Goal: Task Accomplishment & Management: Complete application form

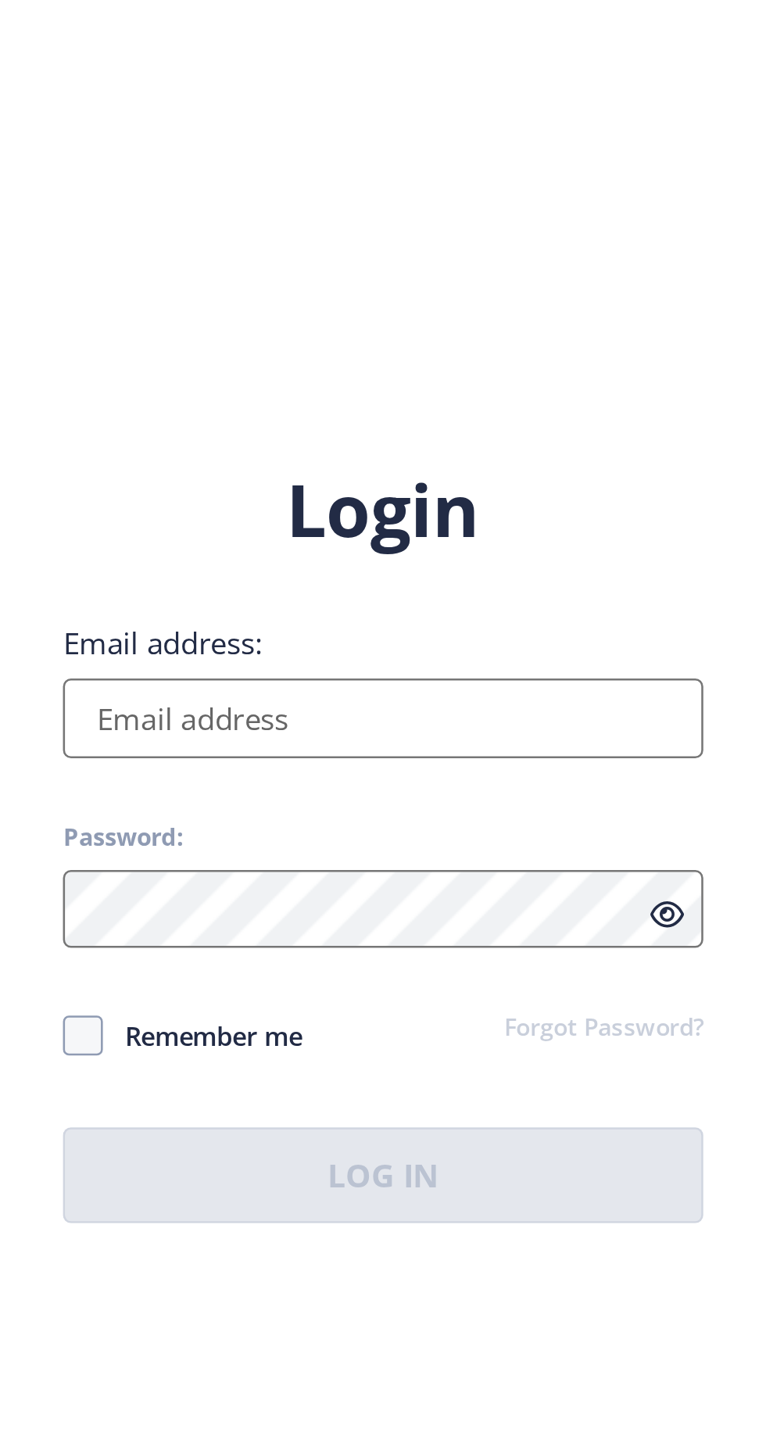
click at [595, 675] on input "Email address:" at bounding box center [555, 659] width 251 height 31
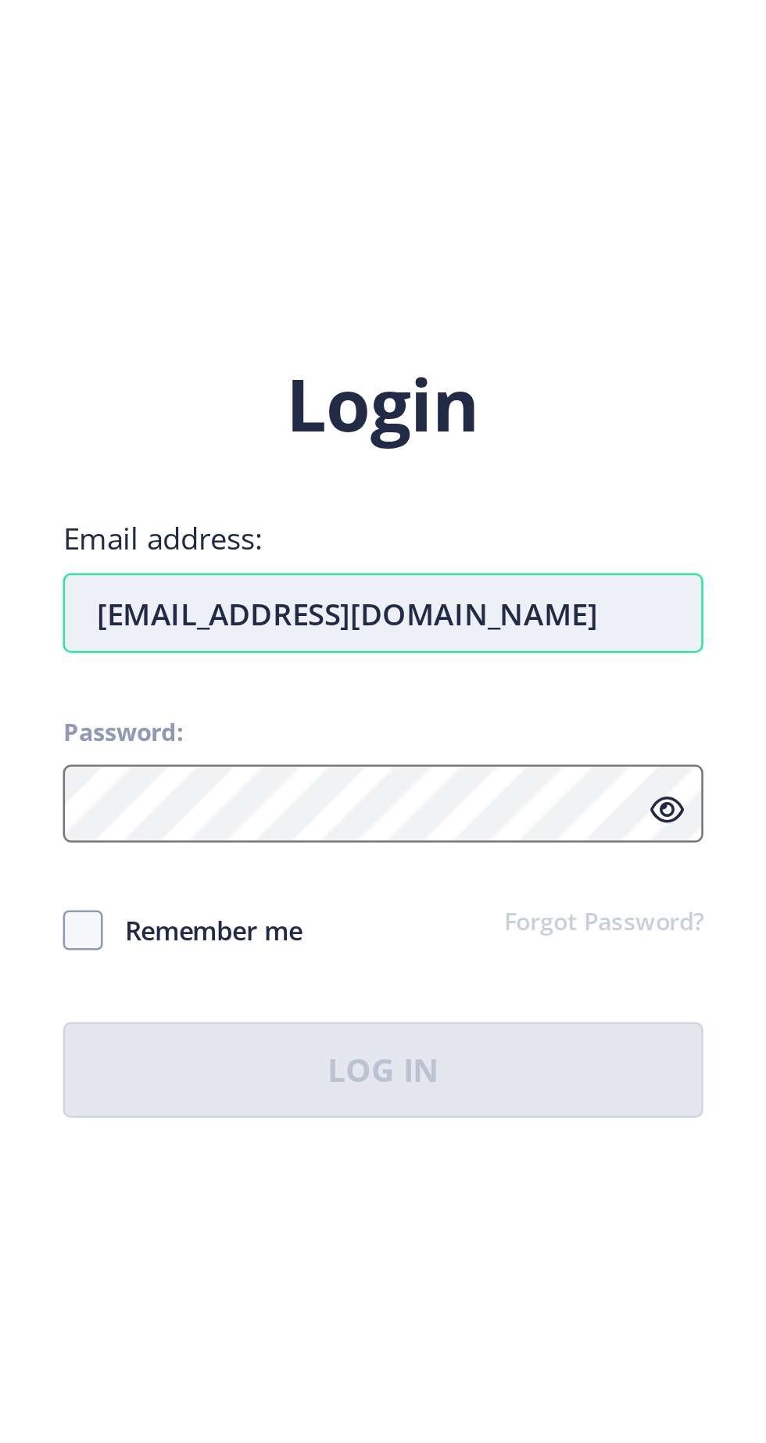
type input "[EMAIL_ADDRESS][DOMAIN_NAME]"
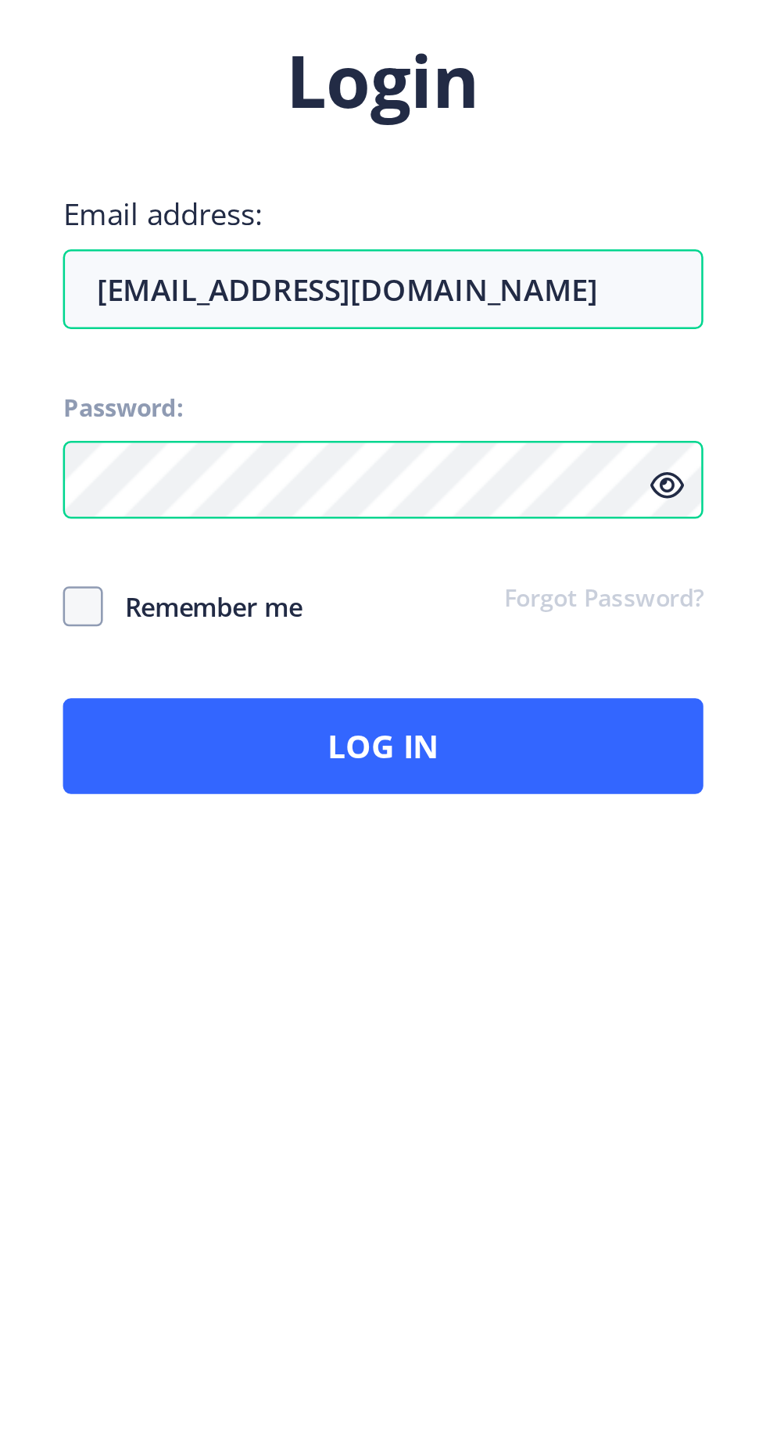
click at [454, 775] on span "Remember me" at bounding box center [485, 784] width 78 height 19
click at [471, 775] on span "Remember me" at bounding box center [485, 784] width 78 height 19
click at [431, 784] on input "Remember me" at bounding box center [430, 784] width 1 height 1
checkbox input "true"
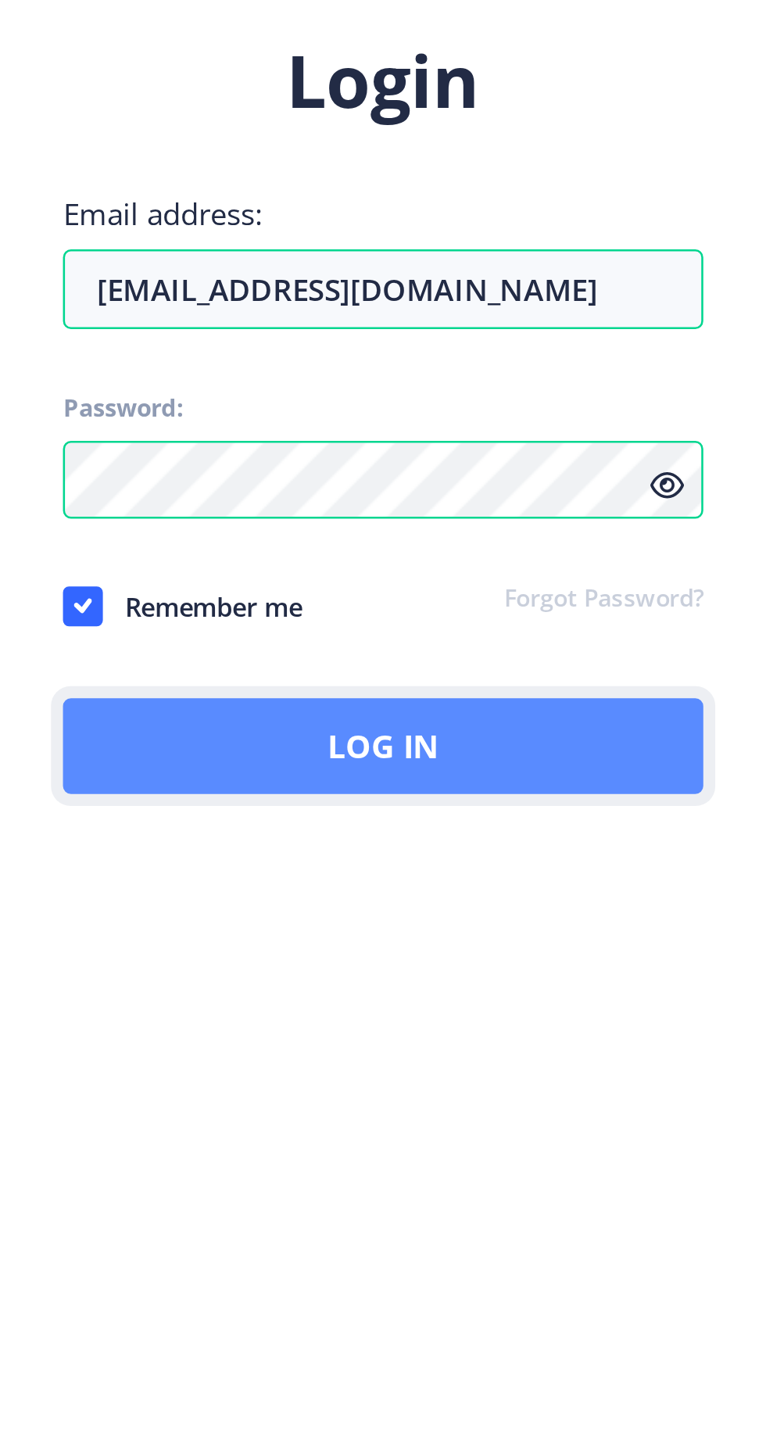
click at [489, 826] on button "Log In" at bounding box center [555, 839] width 251 height 38
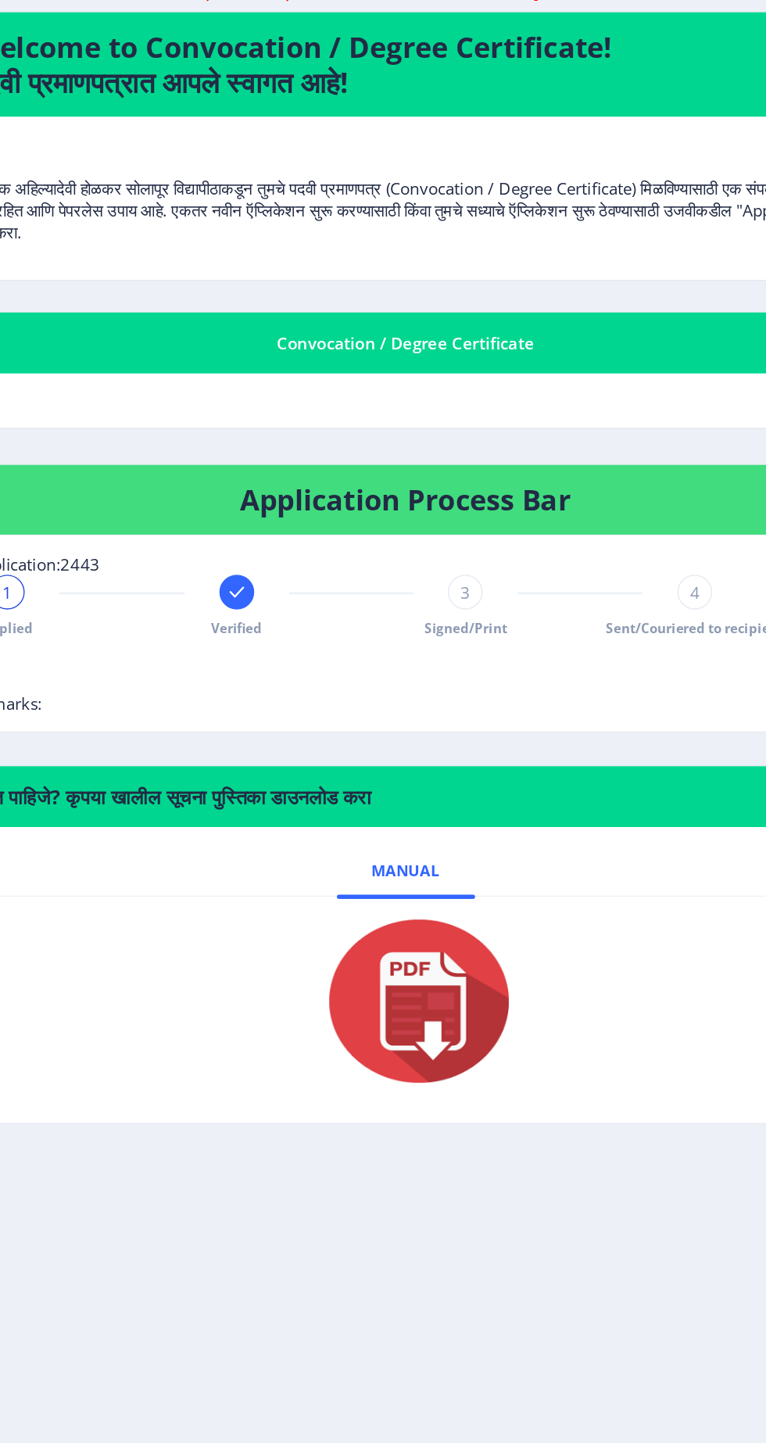
scroll to position [43, 0]
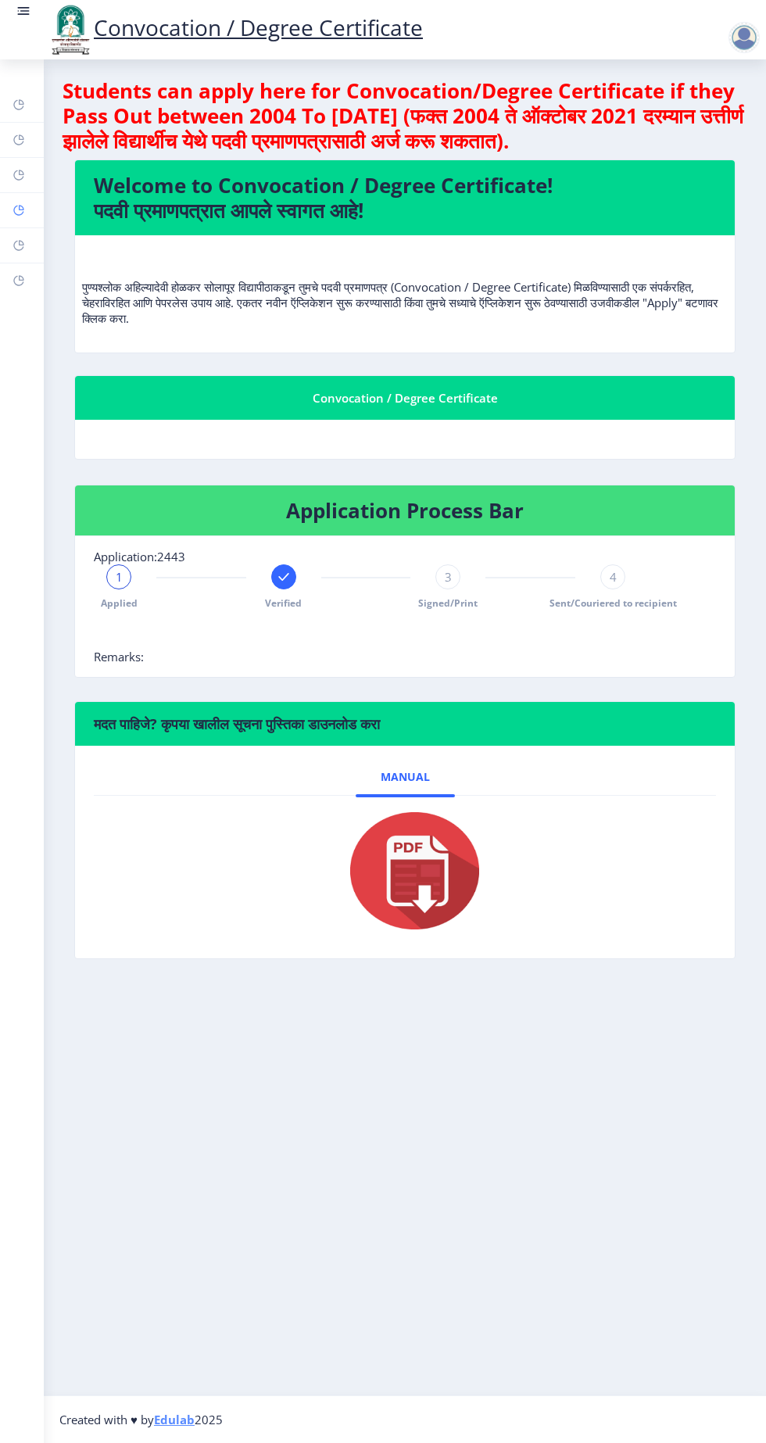
click at [25, 217] on rect at bounding box center [19, 210] width 13 height 13
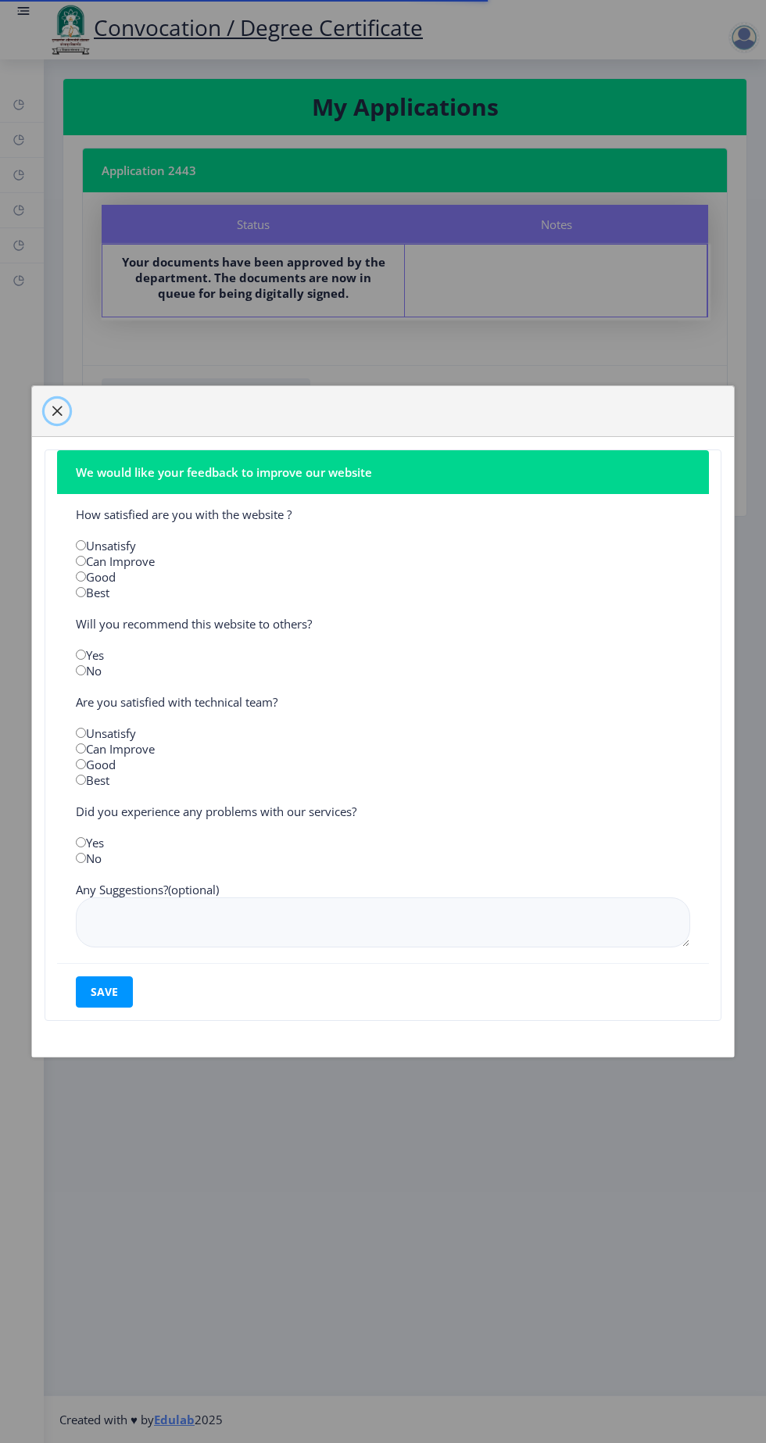
click at [63, 417] on span "button" at bounding box center [57, 411] width 13 height 13
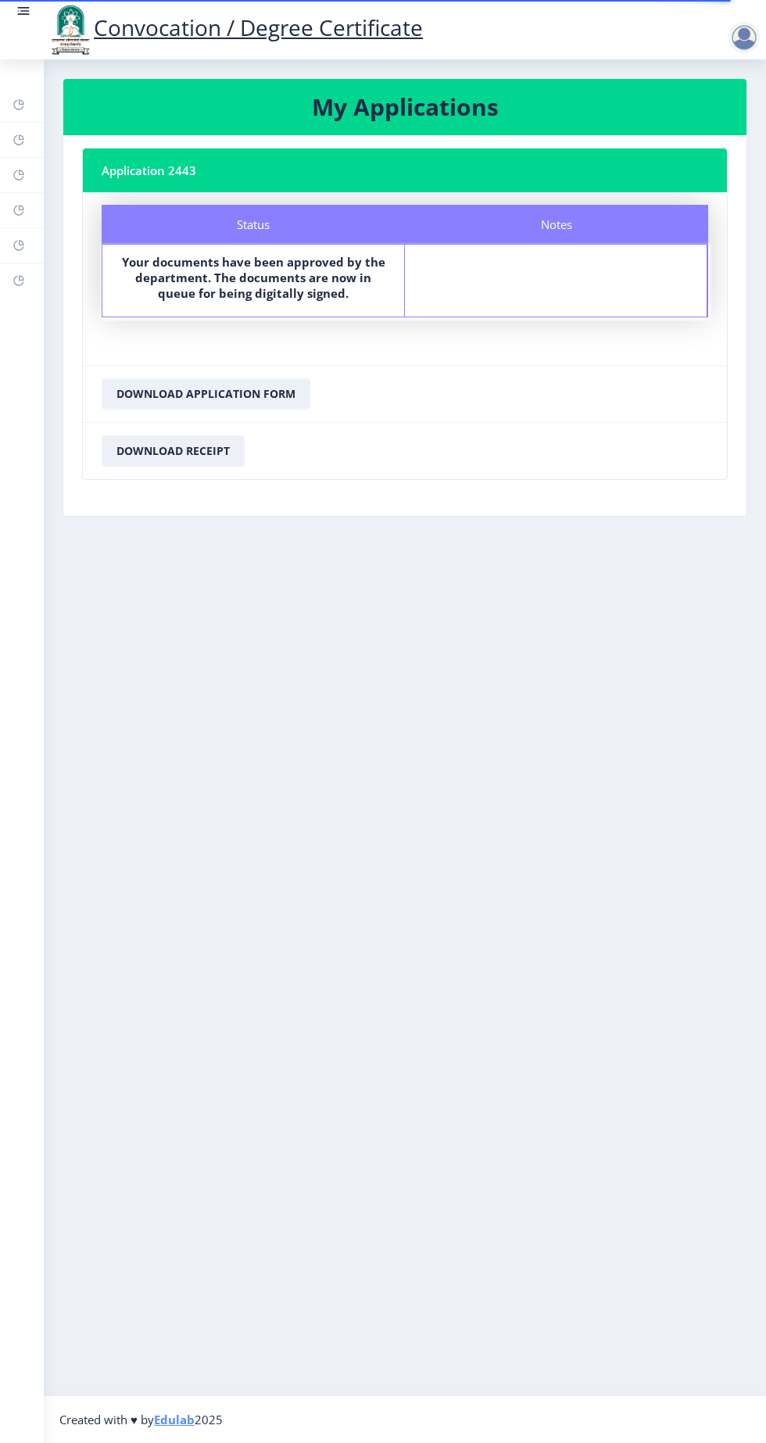
click at [742, 36] on div at bounding box center [744, 37] width 31 height 31
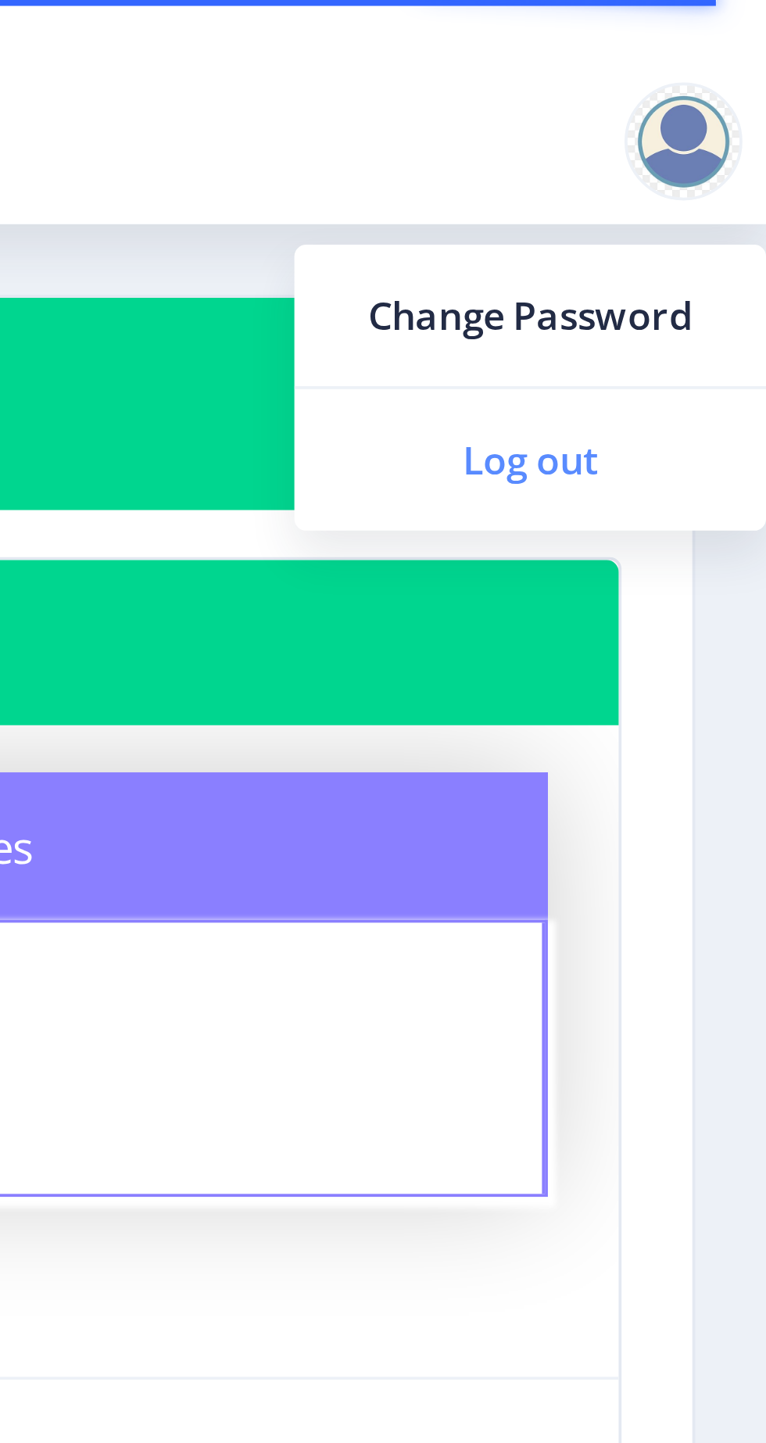
click at [709, 120] on span "Log out" at bounding box center [704, 122] width 100 height 19
